Goal: Task Accomplishment & Management: Complete application form

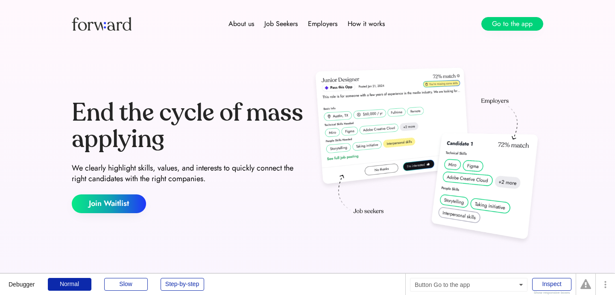
click at [525, 22] on button "Go to the app" at bounding box center [512, 24] width 62 height 14
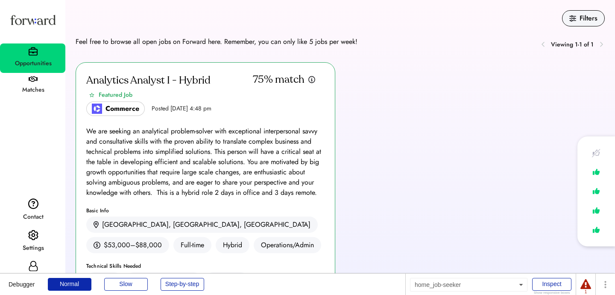
scroll to position [32, 0]
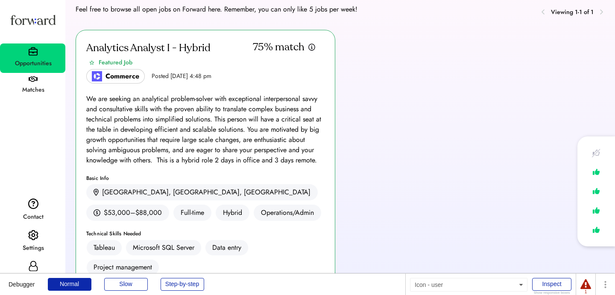
click at [36, 268] on icon at bounding box center [33, 266] width 10 height 10
select select "*******"
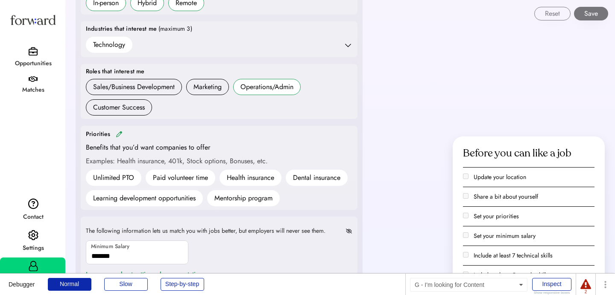
scroll to position [371, 0]
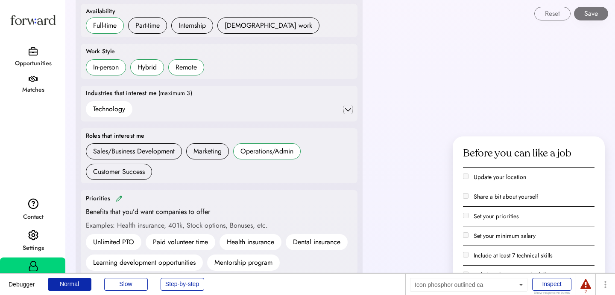
click at [346, 111] on icon at bounding box center [348, 109] width 9 height 9
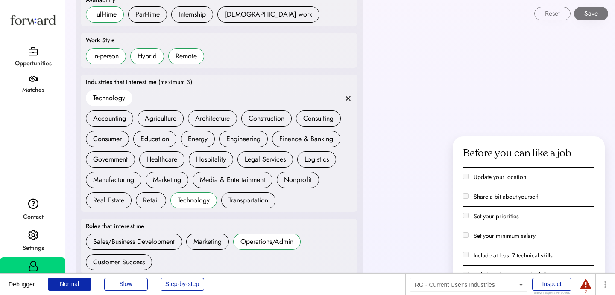
scroll to position [392, 0]
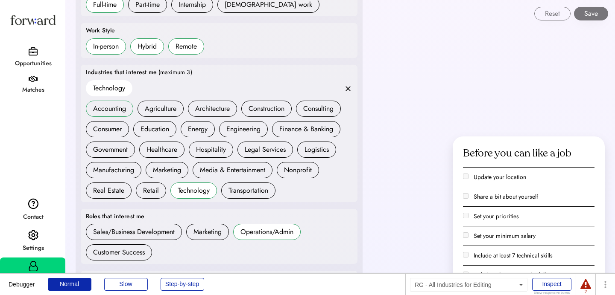
click at [119, 108] on div "Accounting" at bounding box center [109, 109] width 33 height 10
click at [152, 128] on div "Education" at bounding box center [154, 129] width 29 height 10
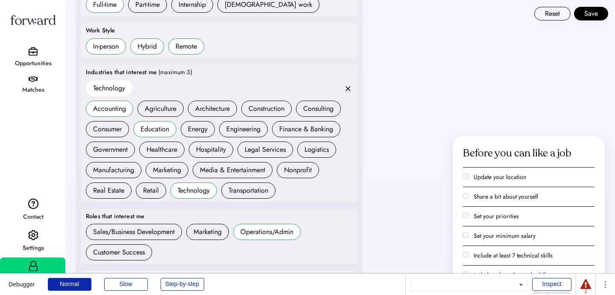
click at [165, 129] on div "Education" at bounding box center [154, 129] width 29 height 10
click at [112, 108] on div "Accounting" at bounding box center [109, 109] width 33 height 10
click at [109, 110] on div "Accounting" at bounding box center [109, 109] width 33 height 10
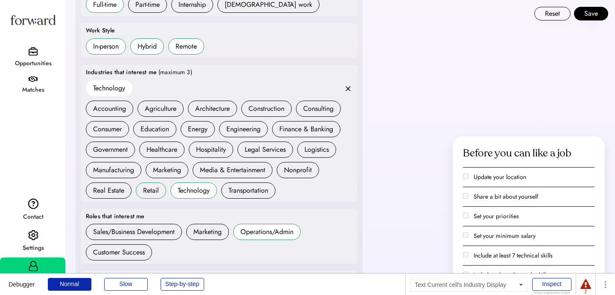
click at [151, 194] on div "Retail" at bounding box center [151, 191] width 16 height 10
click at [107, 191] on div "Real Estate" at bounding box center [108, 191] width 31 height 10
click at [152, 195] on div "Retail" at bounding box center [151, 191] width 16 height 10
click at [114, 193] on div "Real Estate" at bounding box center [108, 191] width 31 height 10
click at [109, 189] on div "Real Estate" at bounding box center [108, 191] width 31 height 10
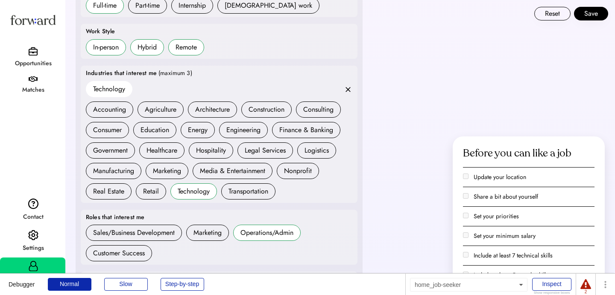
scroll to position [348, 0]
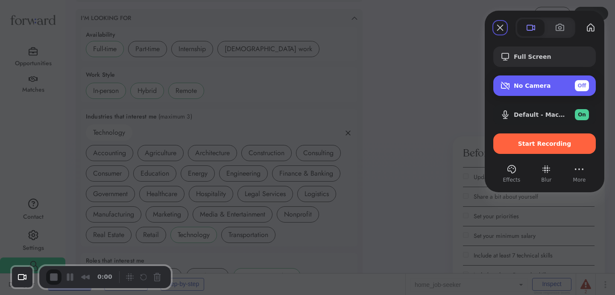
click at [538, 90] on div "No Camera Off" at bounding box center [551, 85] width 75 height 11
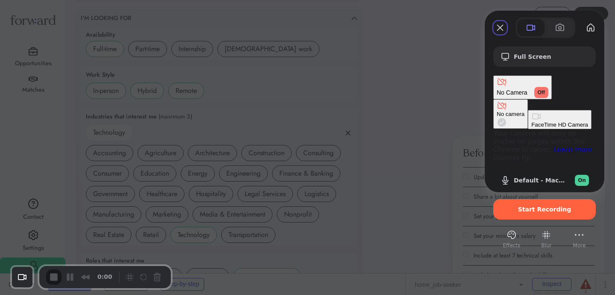
click at [531, 122] on div "FaceTime HD Camera" at bounding box center [559, 125] width 57 height 6
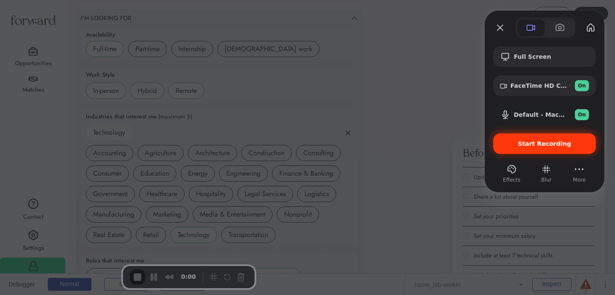
click at [532, 151] on div "Start Recording" at bounding box center [544, 144] width 102 height 20
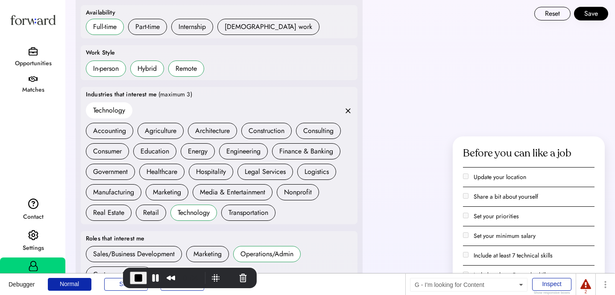
scroll to position [381, 0]
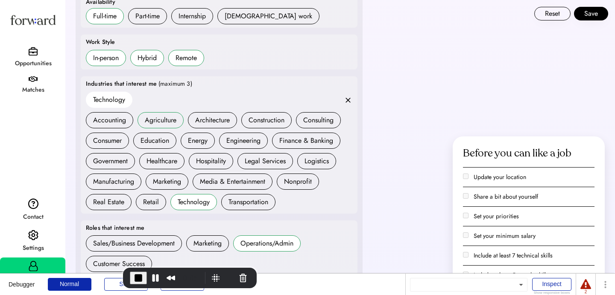
click at [158, 124] on div "Agriculture" at bounding box center [161, 120] width 32 height 10
click at [207, 141] on div "Energy" at bounding box center [198, 141] width 20 height 10
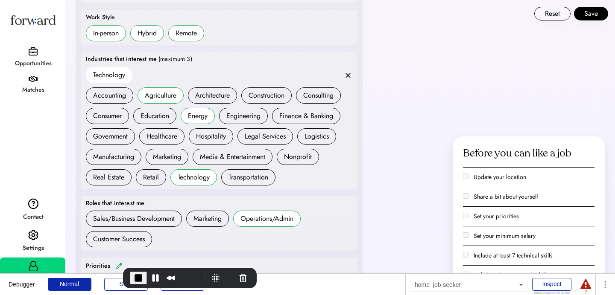
scroll to position [413, 0]
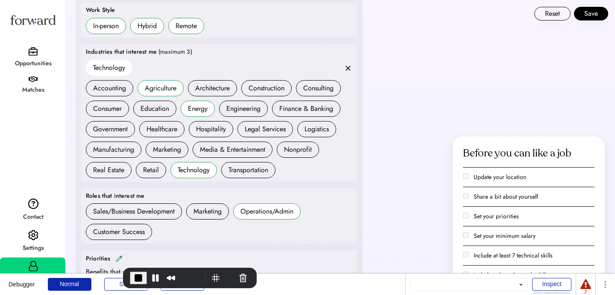
click at [200, 113] on div "Energy" at bounding box center [198, 109] width 20 height 10
click at [161, 86] on div "Agriculture" at bounding box center [161, 88] width 32 height 10
click at [347, 69] on use at bounding box center [347, 68] width 5 height 5
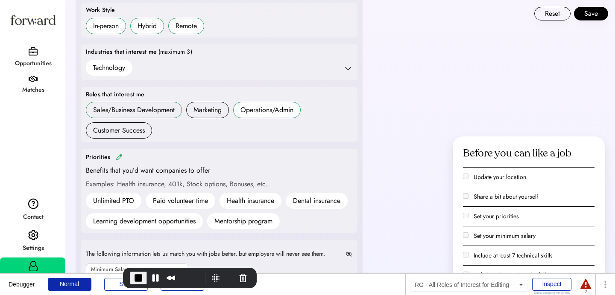
click at [118, 114] on div "Sales/Business Development" at bounding box center [134, 110] width 82 height 10
click at [212, 115] on h6 "Marketing" at bounding box center [207, 110] width 43 height 16
click at [212, 119] on div "Sales/Business Development Marketing Operations/Admin Customer Success" at bounding box center [219, 120] width 266 height 37
click at [218, 112] on div "Marketing" at bounding box center [207, 110] width 28 height 10
click at [134, 112] on div "Sales/Business Development" at bounding box center [134, 110] width 82 height 10
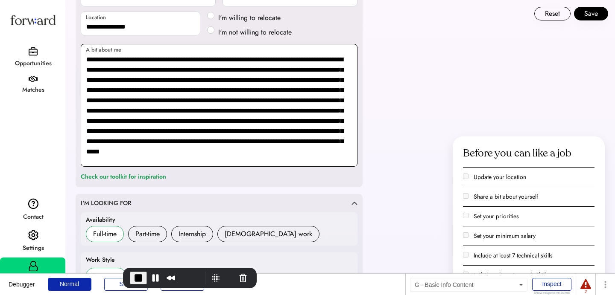
scroll to position [160, 0]
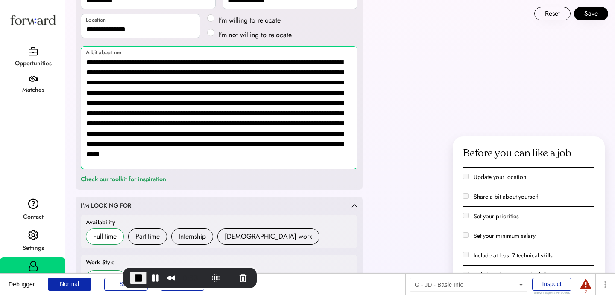
drag, startPoint x: 164, startPoint y: 64, endPoint x: 79, endPoint y: 62, distance: 84.6
click at [79, 63] on div "**********" at bounding box center [219, 78] width 287 height 224
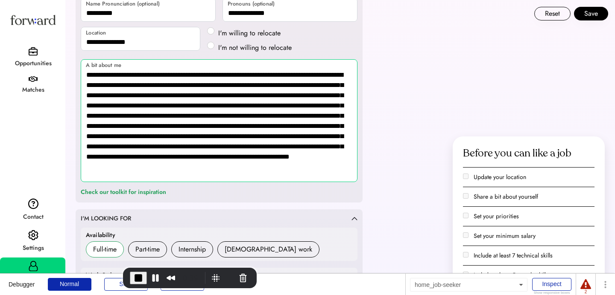
scroll to position [143, 0]
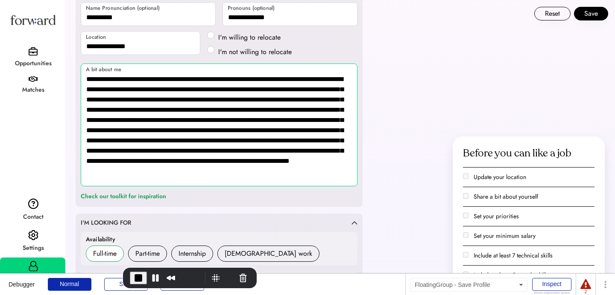
type textarea "**********"
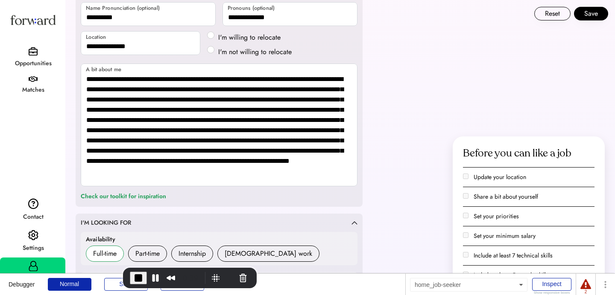
click at [591, 17] on button "Save" at bounding box center [591, 14] width 34 height 14
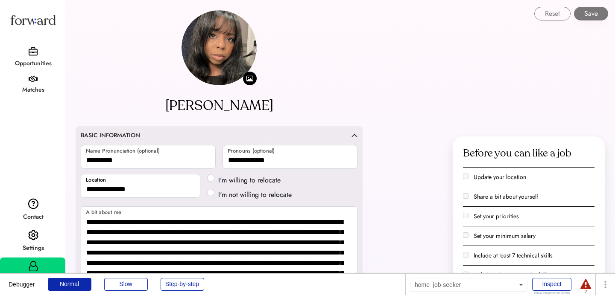
select select "*******"
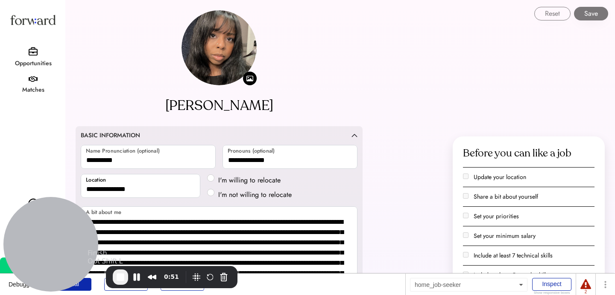
click at [121, 274] on span "End Recording" at bounding box center [120, 277] width 10 height 10
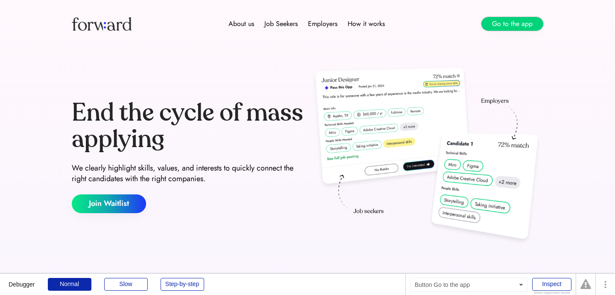
click at [519, 24] on button "Go to the app" at bounding box center [512, 24] width 62 height 14
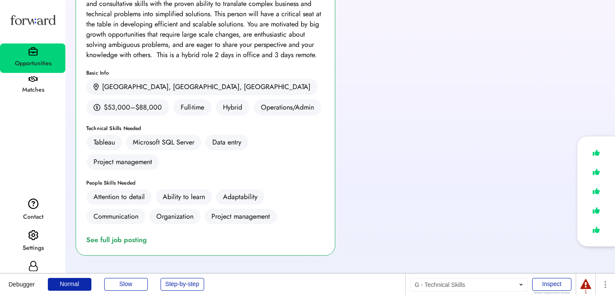
scroll to position [150, 0]
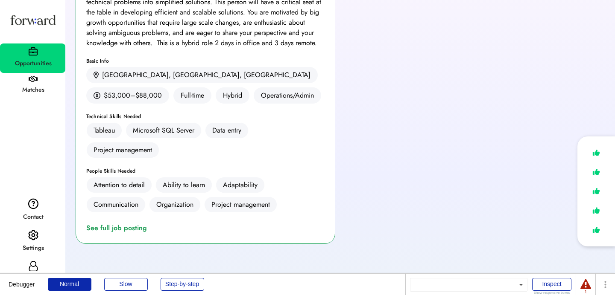
click at [120, 234] on div "Analytics Analyst I - Hybrid Featured Job Commerce Posted Sep 5, 2025 4:48 pm 7…" at bounding box center [206, 78] width 260 height 332
click at [117, 231] on div "See full job posting" at bounding box center [118, 228] width 64 height 10
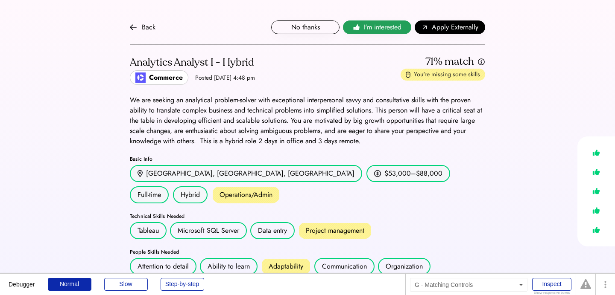
click at [382, 30] on span "I'm interested" at bounding box center [382, 27] width 38 height 10
